Goal: Check status: Check status

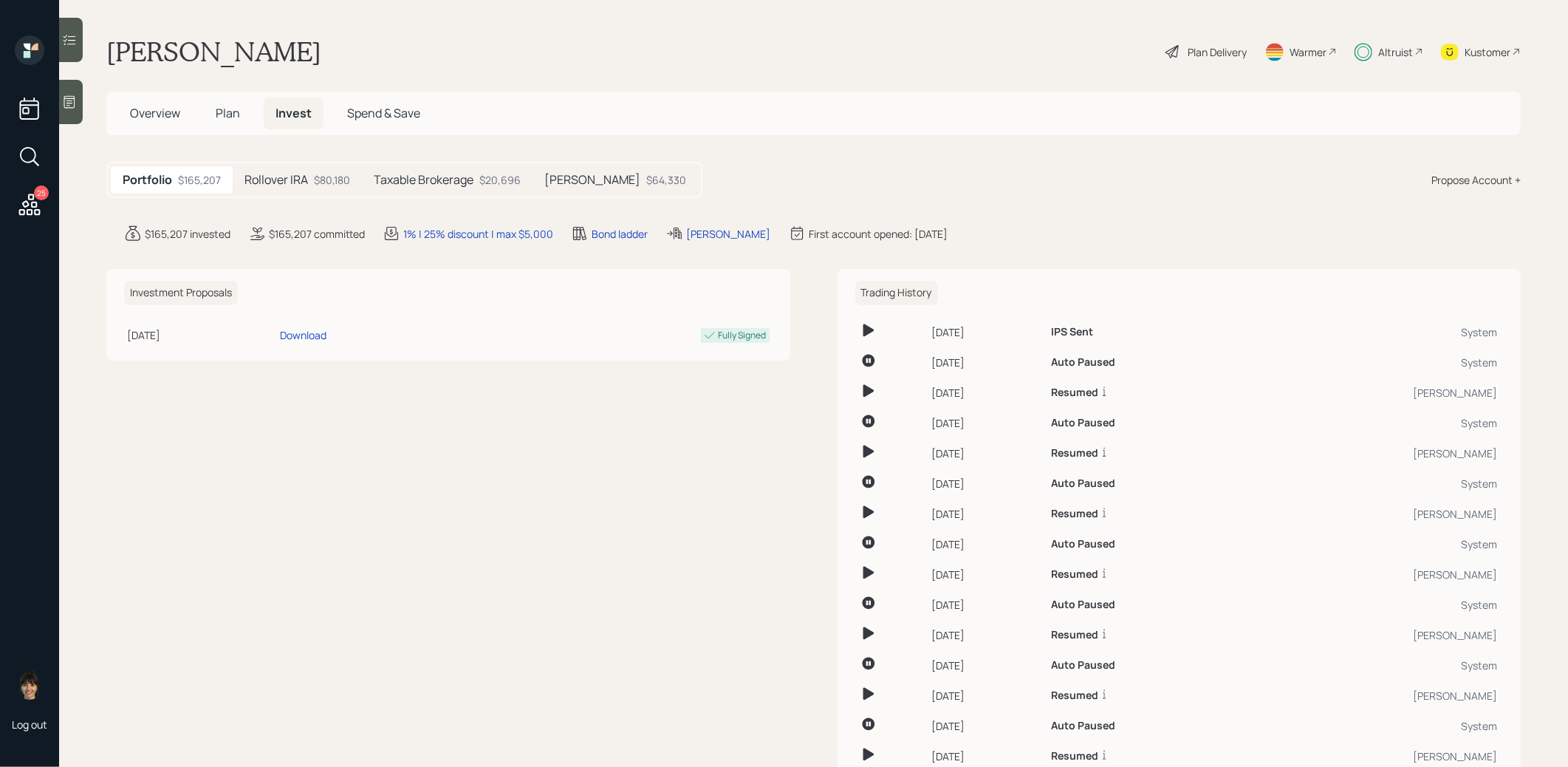
click at [593, 181] on div "[PERSON_NAME] $64,330" at bounding box center [615, 180] width 165 height 27
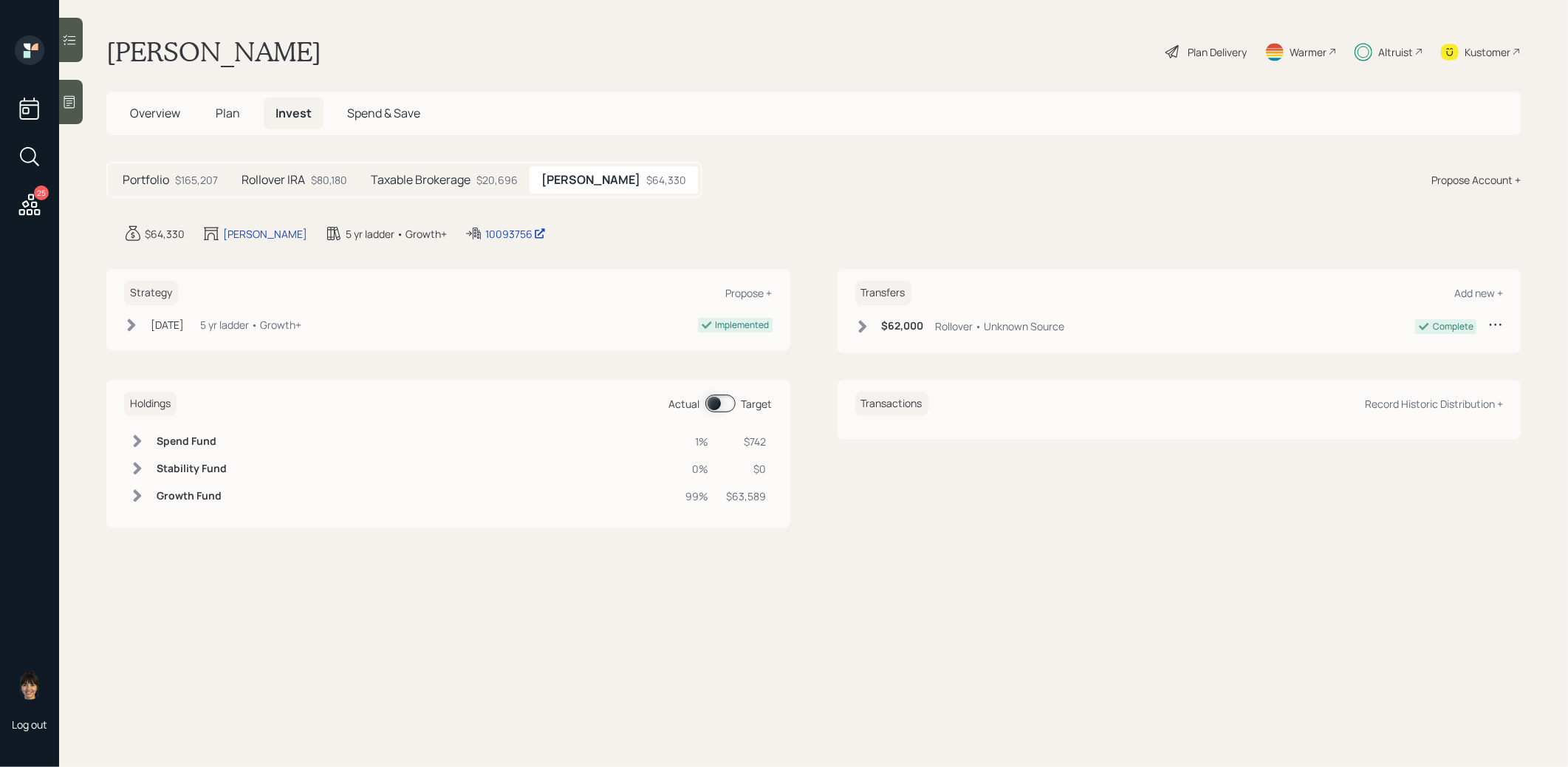
click at [717, 399] on span at bounding box center [721, 403] width 30 height 18
click at [416, 175] on h5 "Taxable Brokerage" at bounding box center [421, 180] width 100 height 14
click at [293, 179] on h5 "Rollover IRA" at bounding box center [273, 180] width 64 height 14
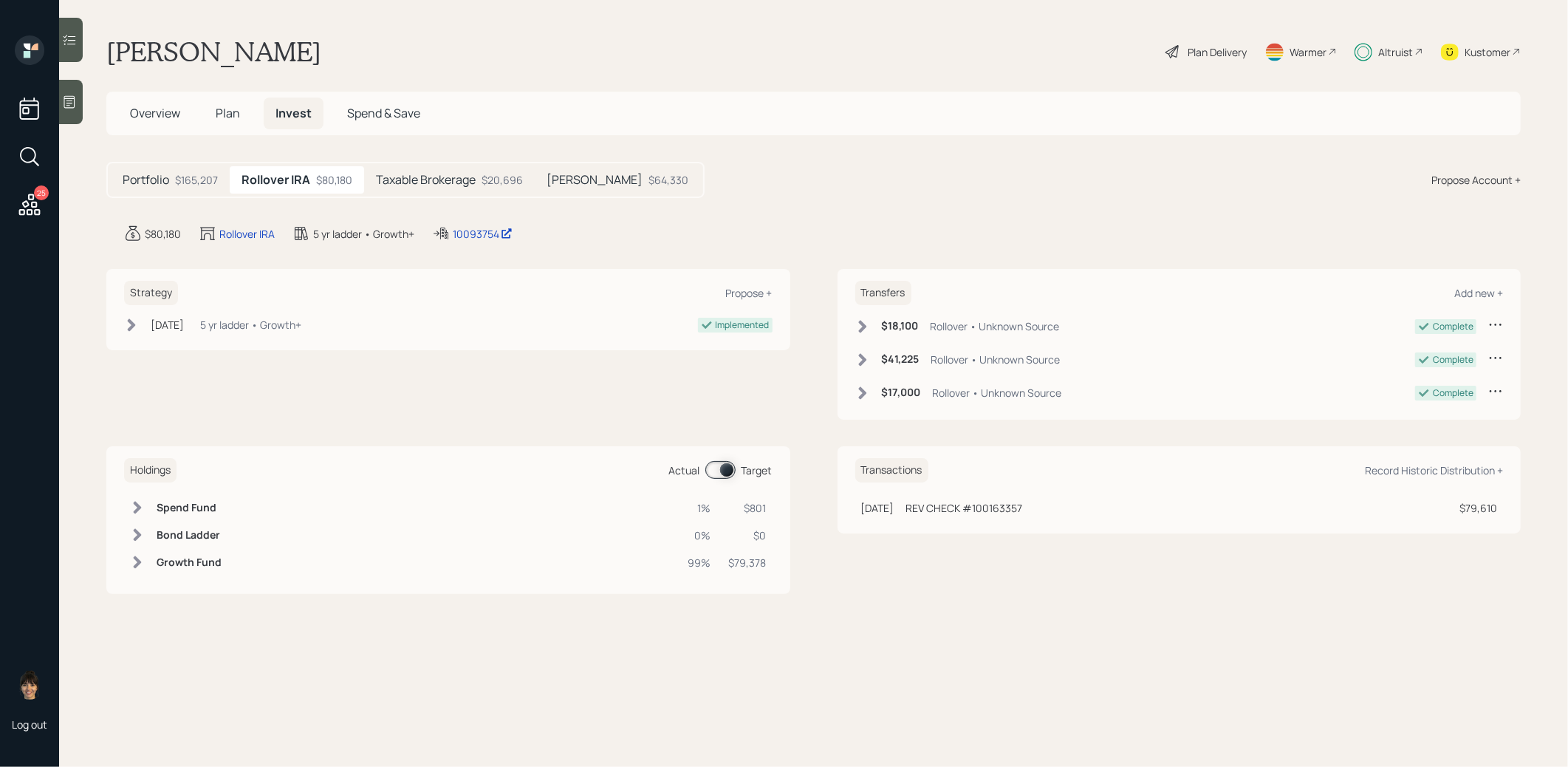
click at [578, 175] on h5 "Roth IRA" at bounding box center [594, 180] width 96 height 14
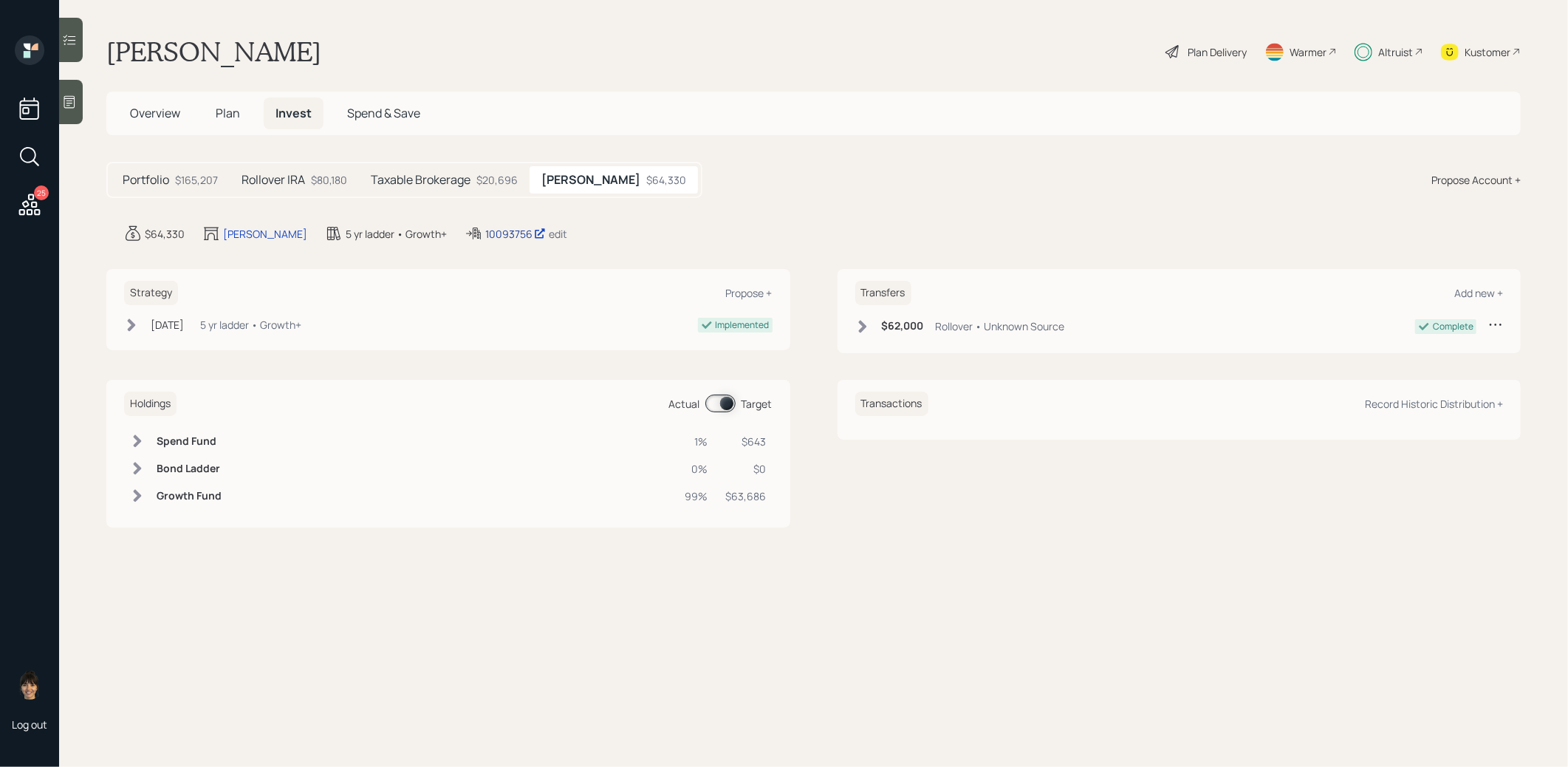
click at [485, 231] on div "10093756" at bounding box center [515, 234] width 60 height 15
